Goal: Task Accomplishment & Management: Manage account settings

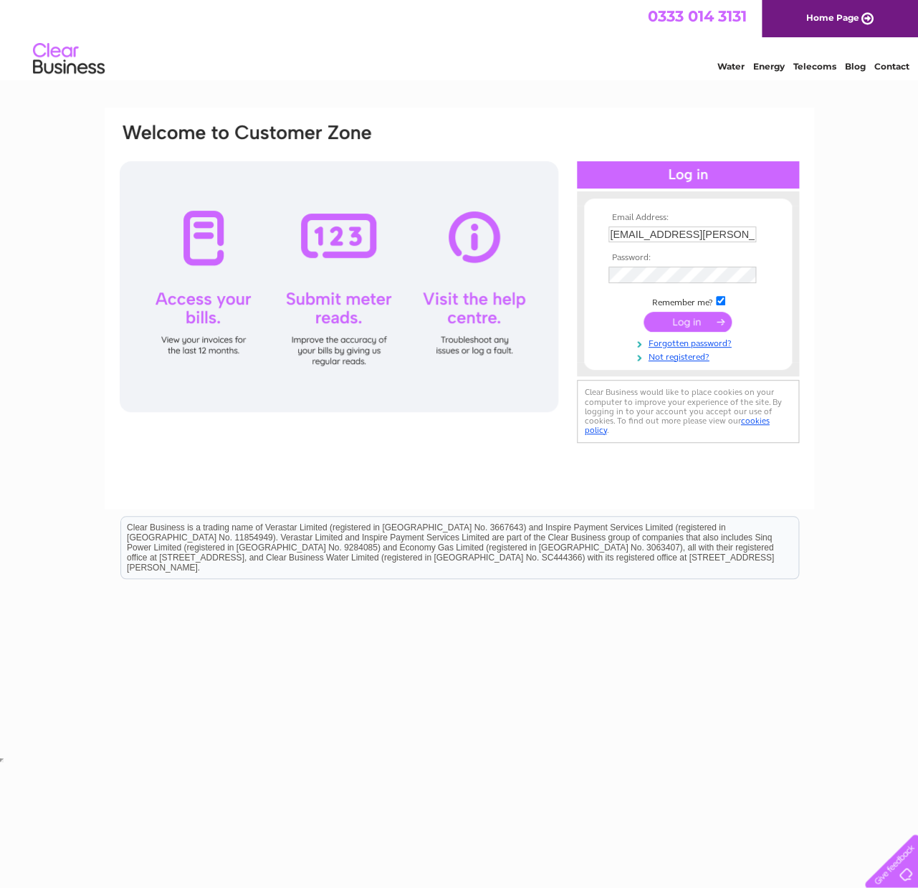
click at [678, 323] on input "submit" at bounding box center [687, 322] width 88 height 20
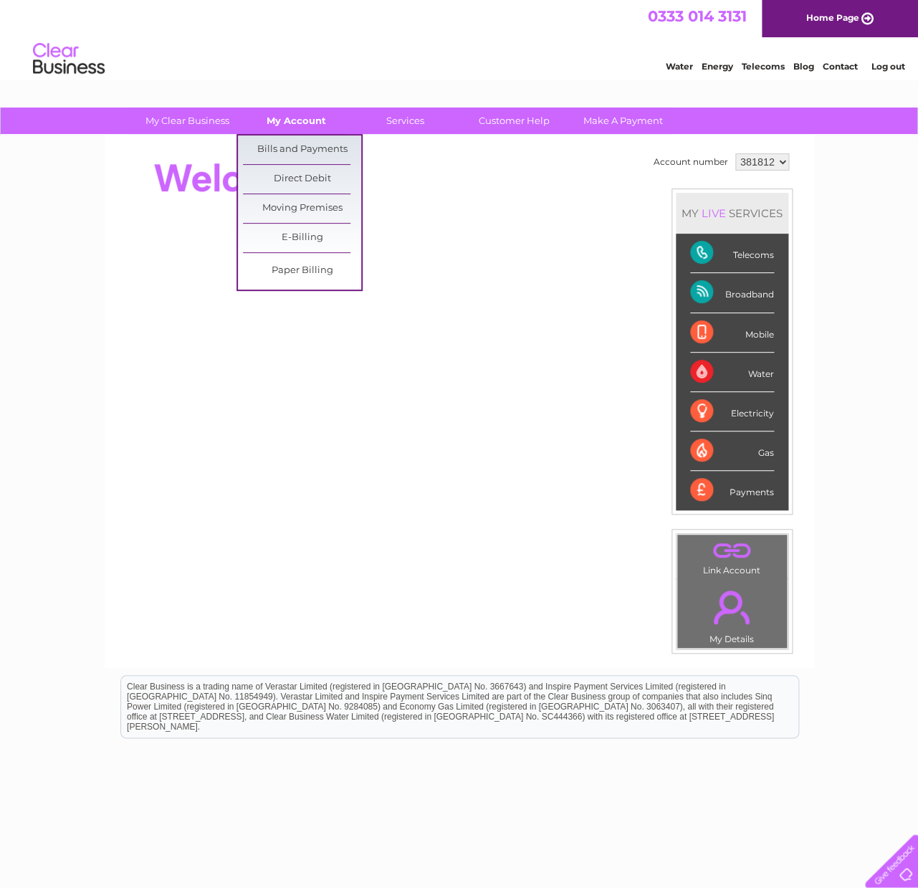
click at [297, 122] on link "My Account" at bounding box center [296, 120] width 118 height 27
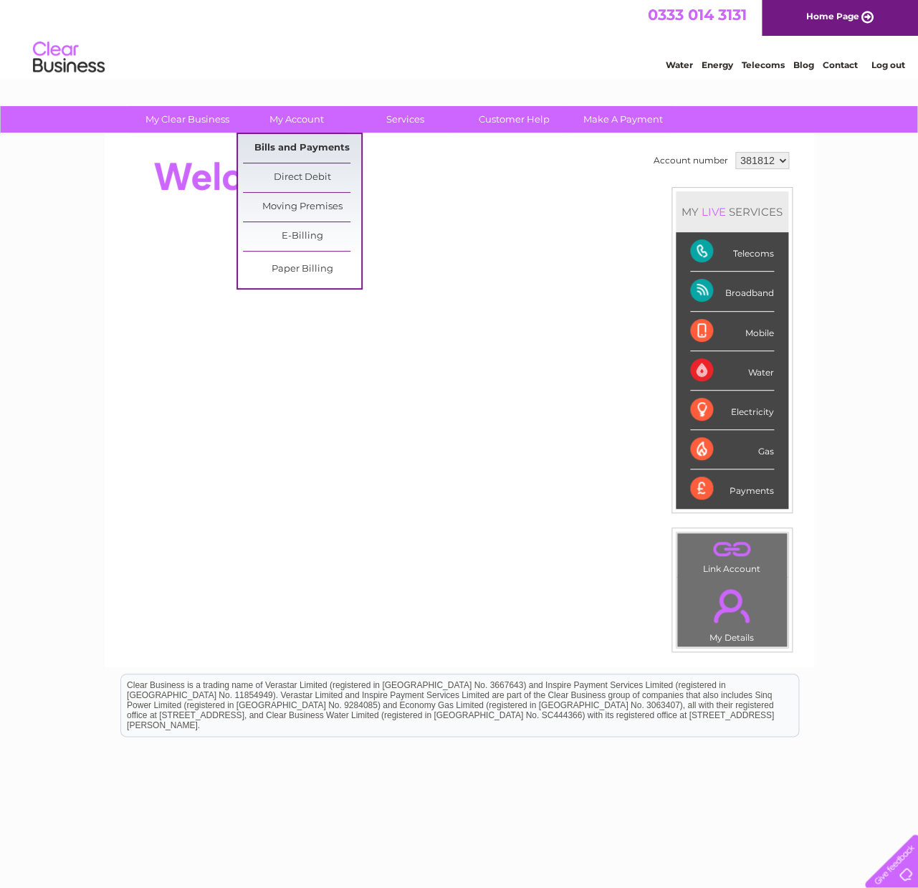
click at [297, 145] on link "Bills and Payments" at bounding box center [302, 148] width 118 height 29
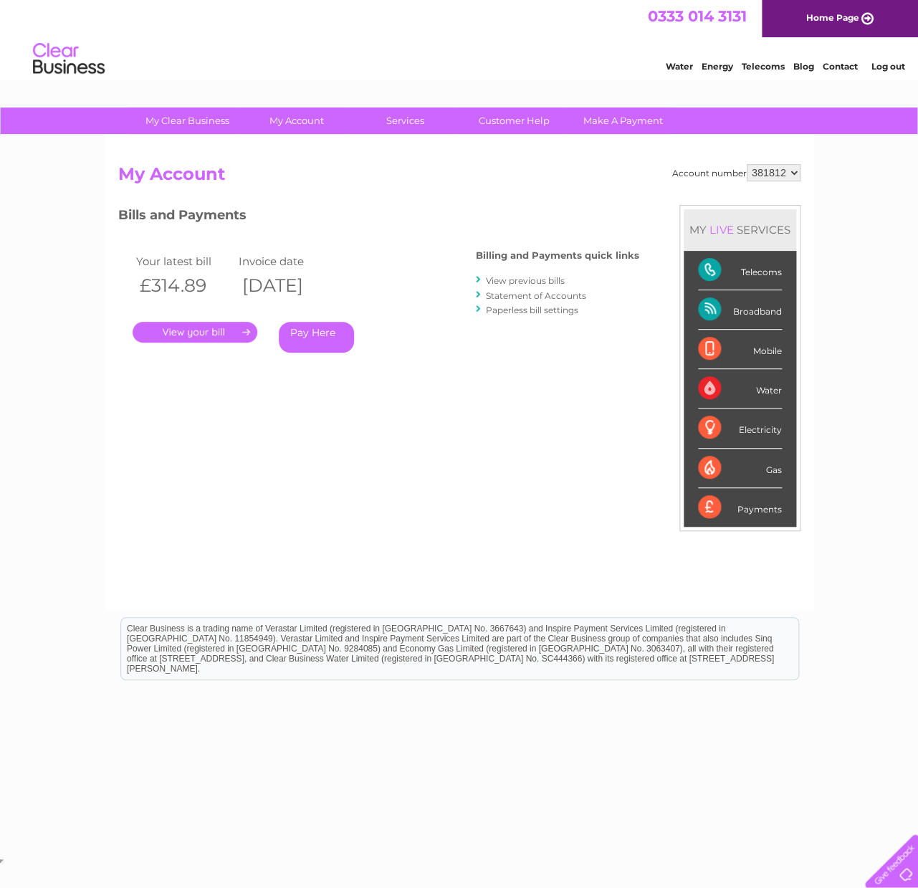
click at [176, 333] on link "." at bounding box center [195, 332] width 125 height 21
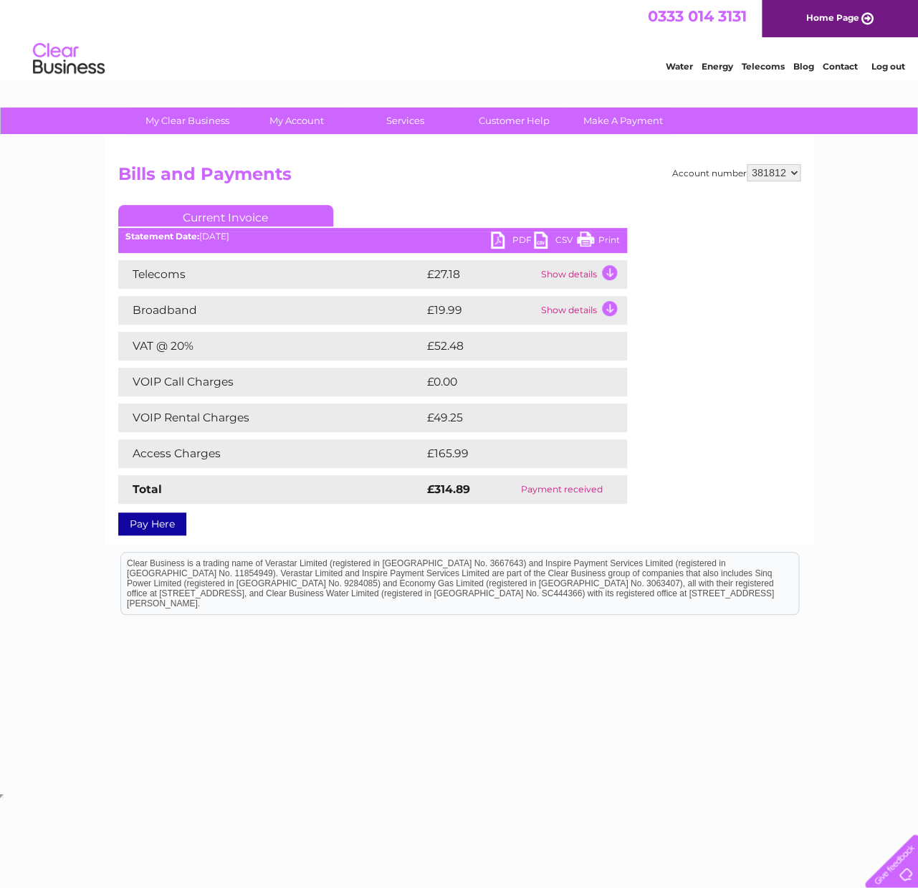
click at [504, 241] on link "PDF" at bounding box center [512, 241] width 43 height 21
